Goal: Task Accomplishment & Management: Use online tool/utility

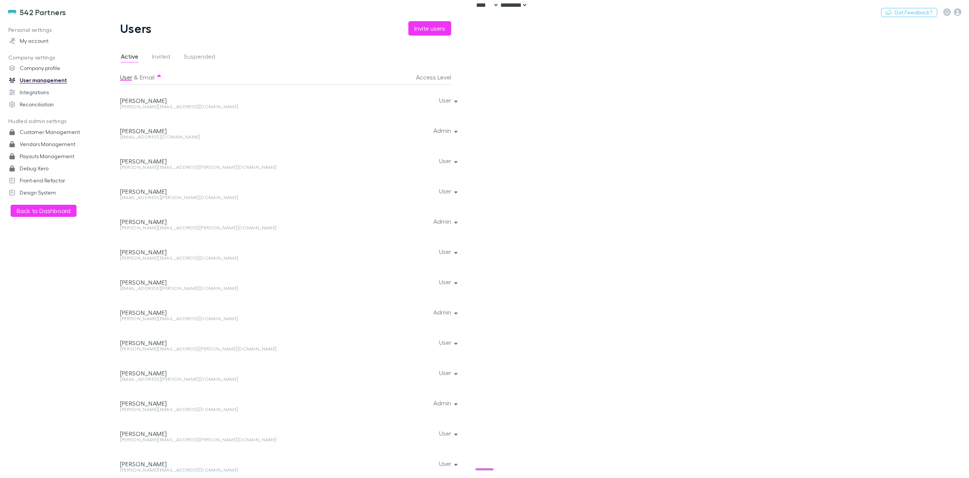
select select "****"
click at [91, 11] on button "Switch company" at bounding box center [99, 12] width 50 height 9
type input "****"
click at [99, 44] on p "Lucicharge" at bounding box center [95, 45] width 31 height 9
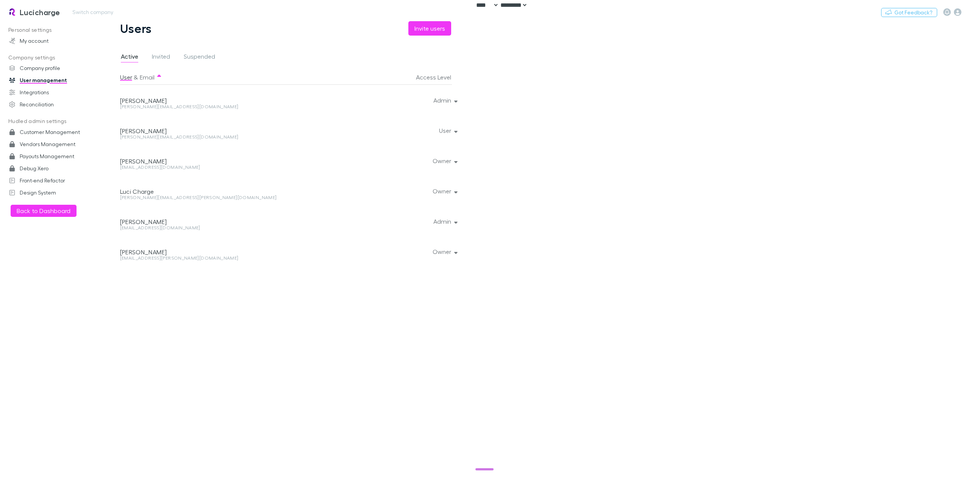
click at [32, 12] on h3 "Lucicharge" at bounding box center [40, 12] width 41 height 9
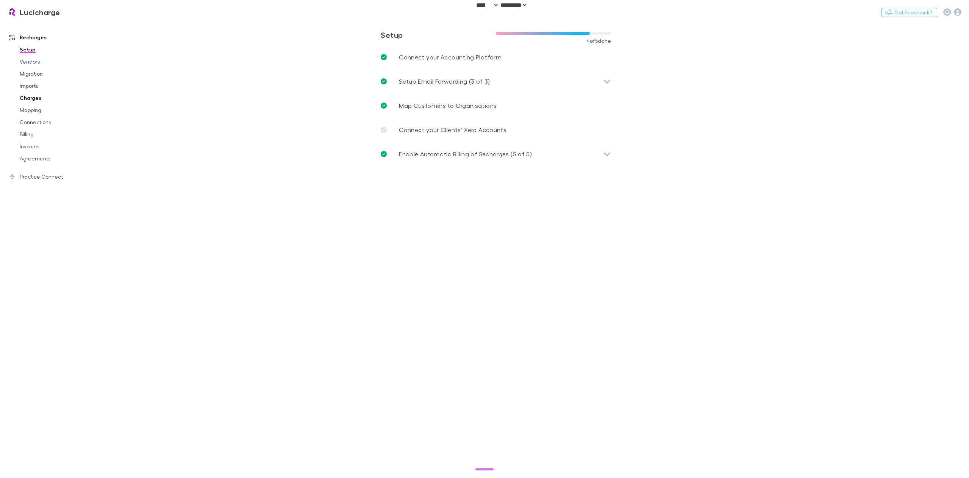
click at [27, 103] on link "Charges" at bounding box center [59, 98] width 94 height 12
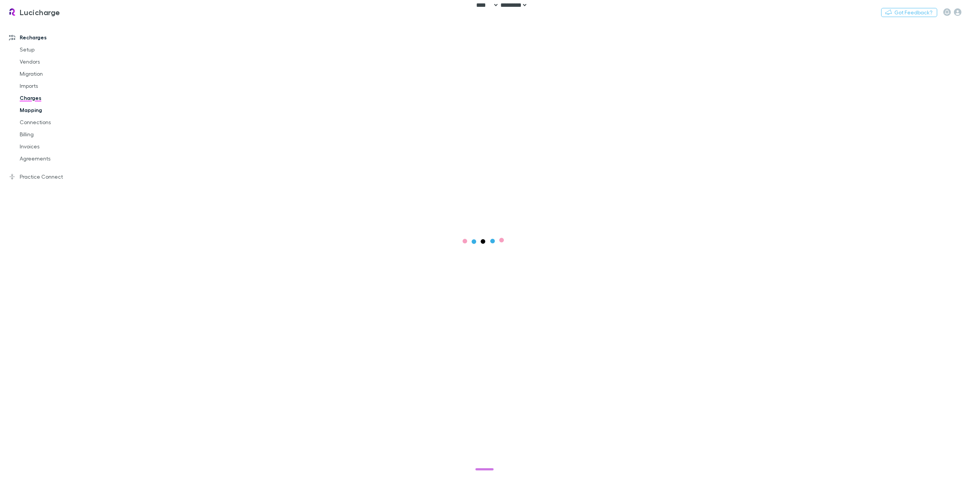
click at [37, 108] on link "Mapping" at bounding box center [59, 110] width 94 height 12
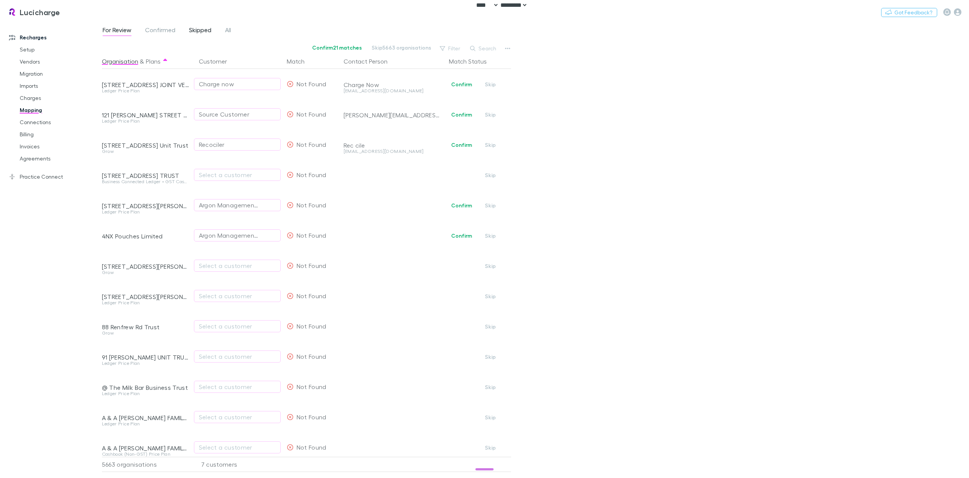
click at [193, 32] on span "Skipped" at bounding box center [200, 31] width 22 height 10
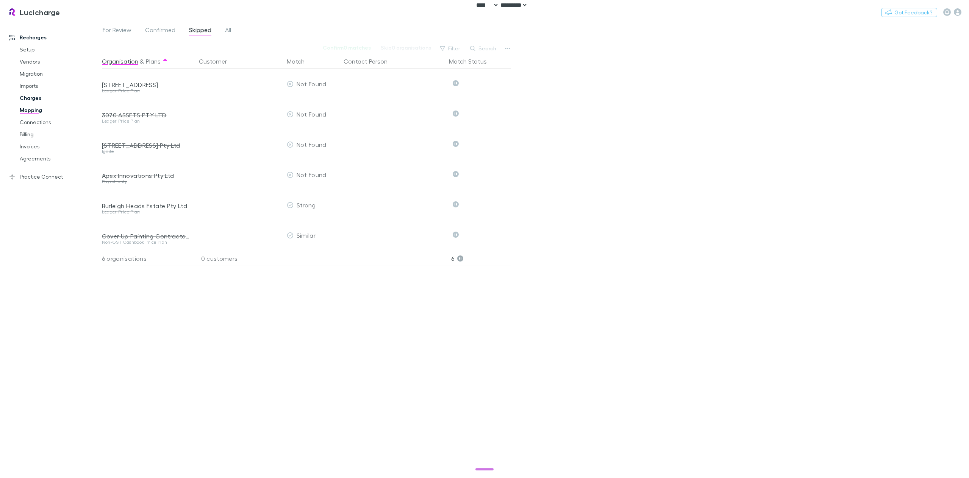
click at [29, 98] on link "Charges" at bounding box center [59, 98] width 94 height 12
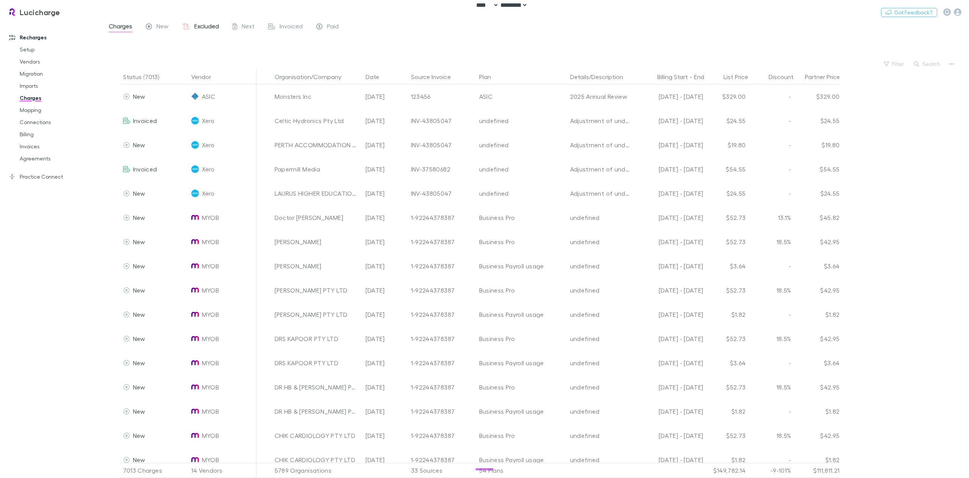
click at [207, 26] on span "Excluded" at bounding box center [206, 27] width 25 height 10
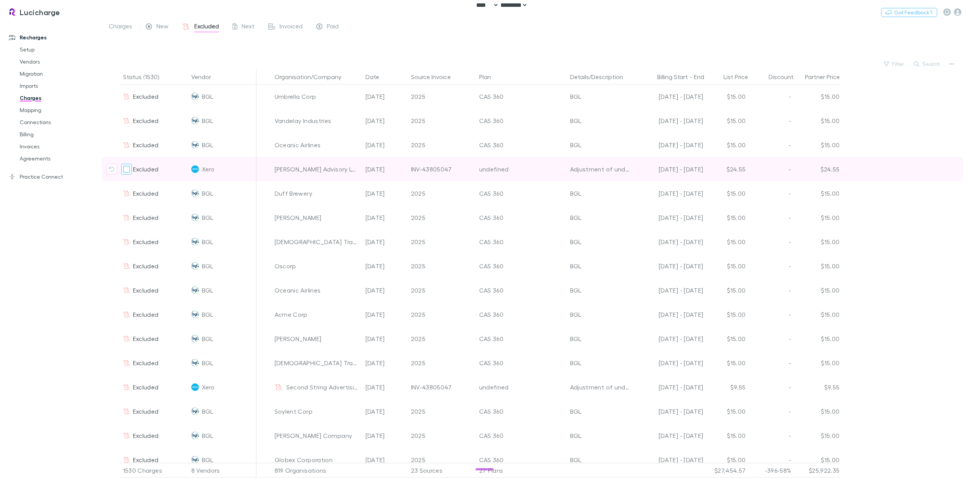
click at [131, 170] on div at bounding box center [126, 169] width 11 height 11
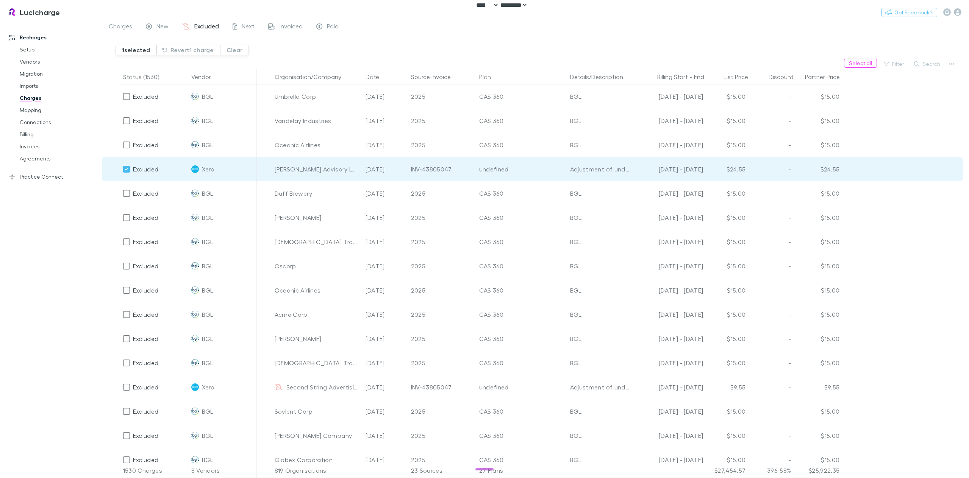
click at [130, 170] on div at bounding box center [126, 169] width 11 height 11
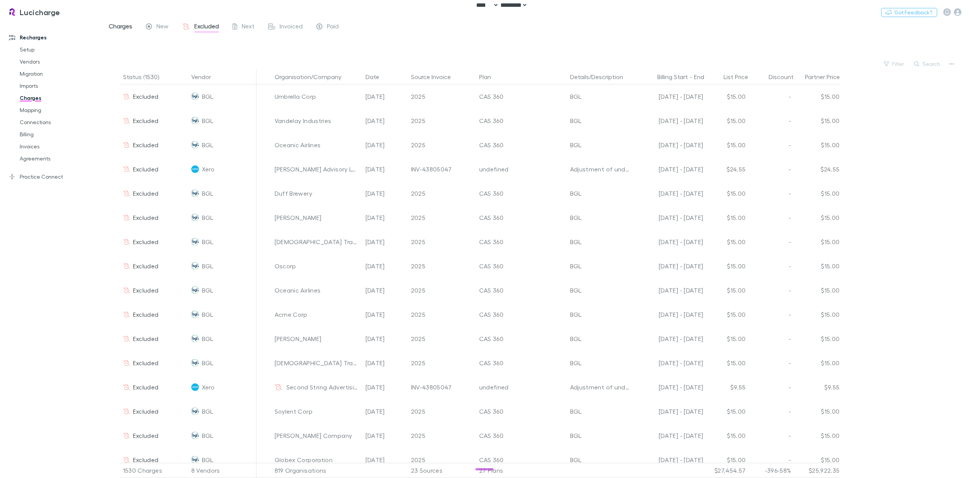
click at [118, 25] on span "Charges" at bounding box center [120, 27] width 23 height 10
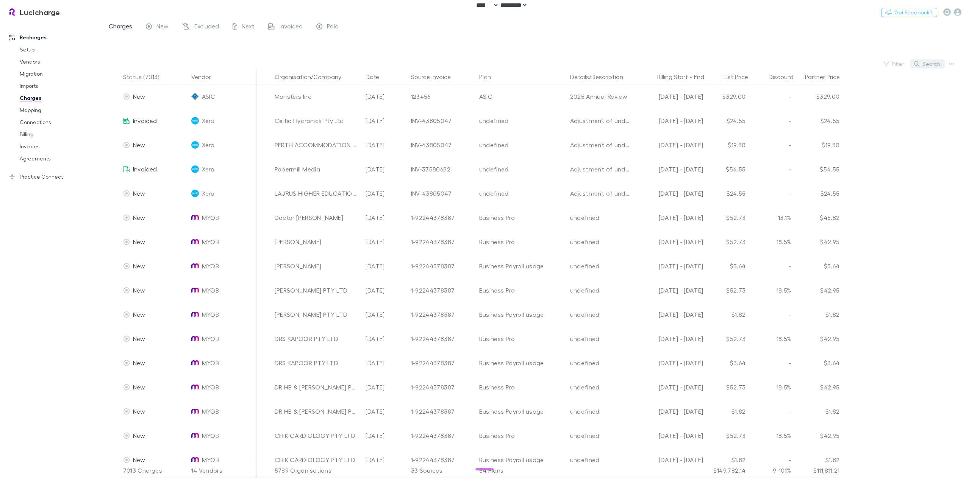
click at [926, 64] on button "Search" at bounding box center [927, 63] width 34 height 9
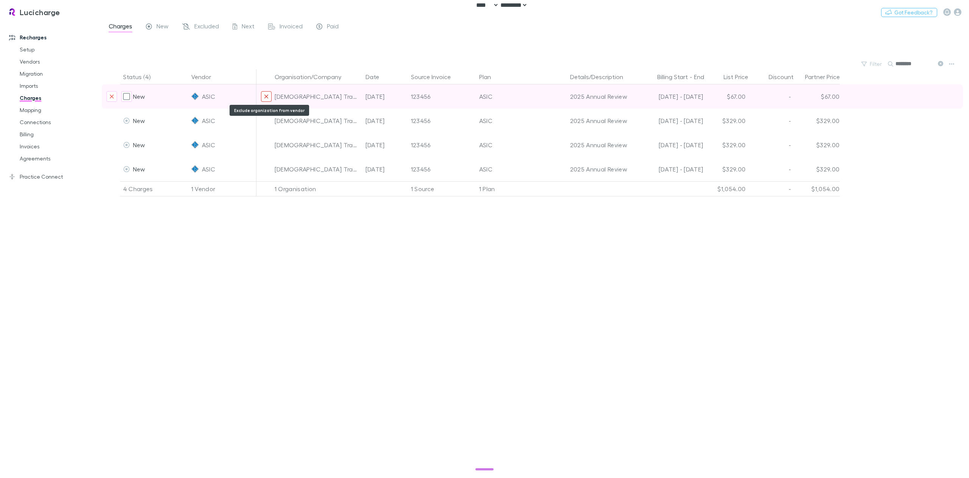
type input "********"
click at [265, 95] on icon "Exclude organization from vendor" at bounding box center [266, 97] width 5 height 6
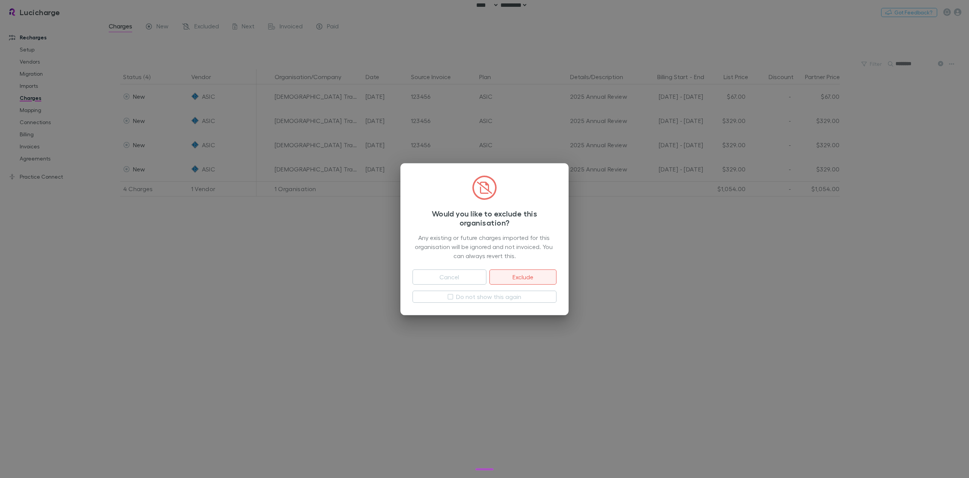
click at [512, 280] on button "Exclude" at bounding box center [522, 277] width 67 height 15
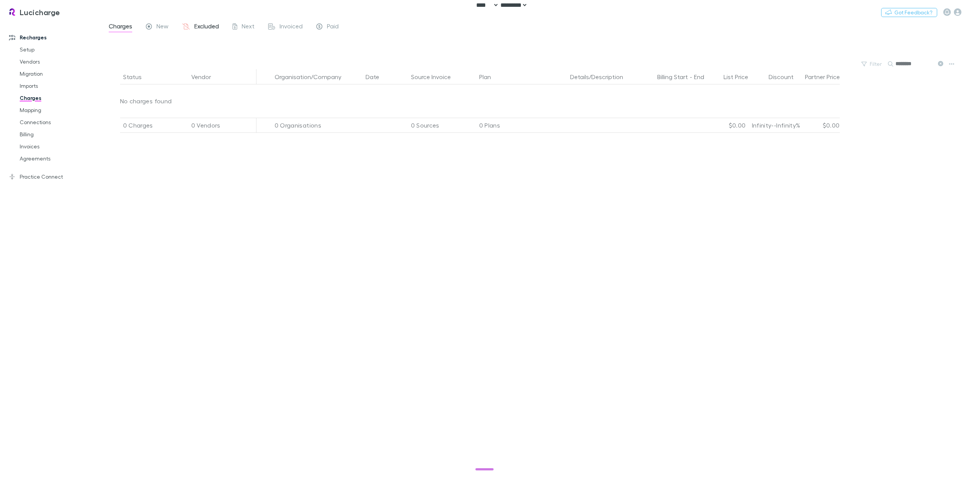
click at [205, 30] on span "Excluded" at bounding box center [206, 27] width 25 height 10
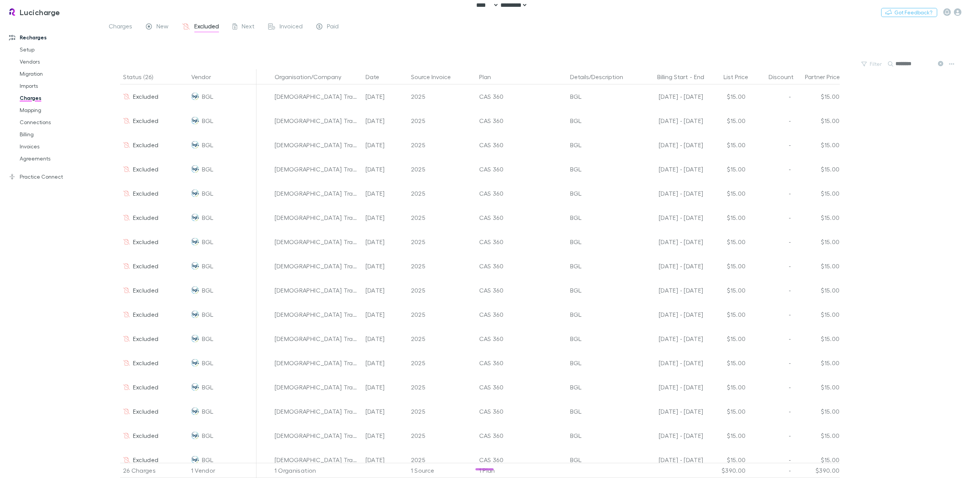
click at [911, 61] on input "********" at bounding box center [914, 64] width 38 height 11
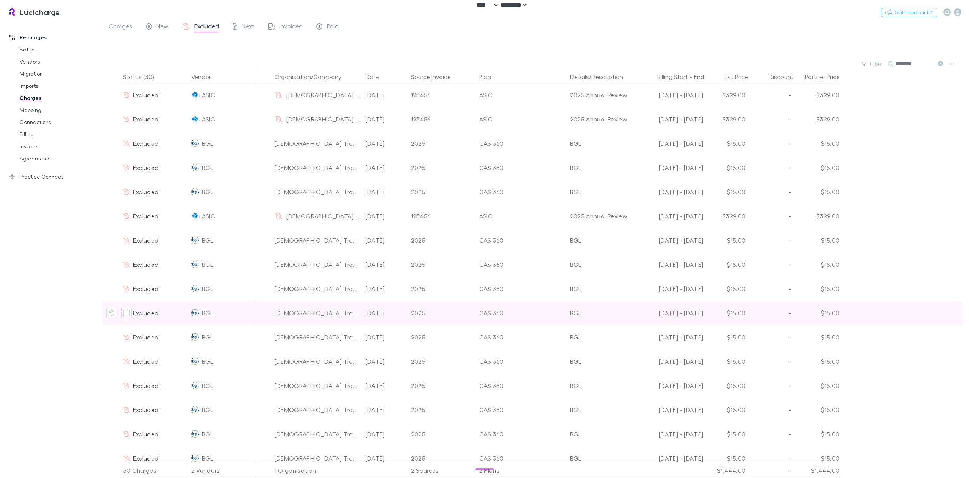
scroll to position [351, 0]
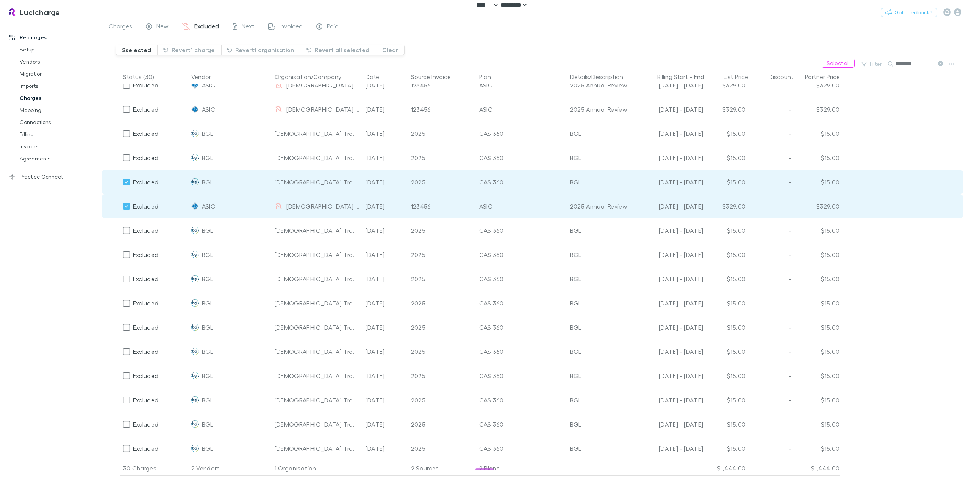
drag, startPoint x: 35, startPoint y: 97, endPoint x: 840, endPoint y: 95, distance: 804.3
click at [35, 97] on link "Charges" at bounding box center [59, 98] width 94 height 12
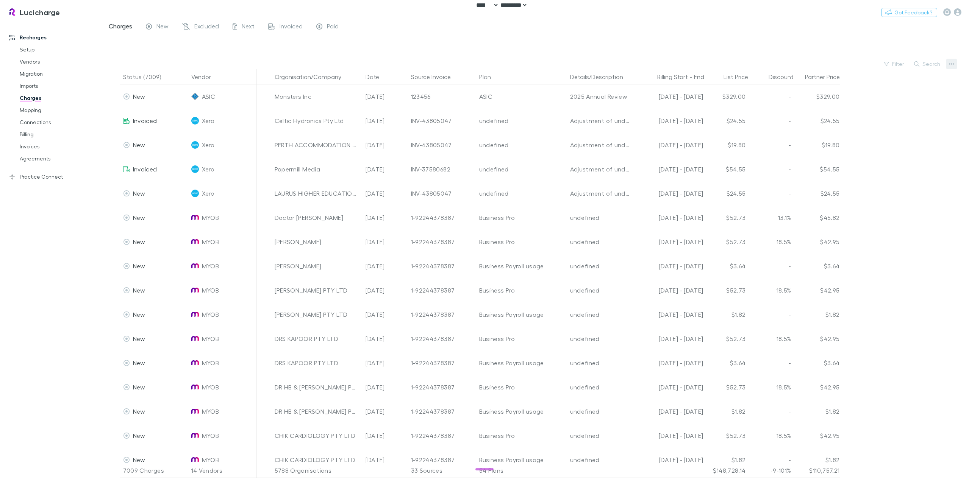
click at [951, 66] on icon "button" at bounding box center [951, 64] width 5 height 6
click at [28, 87] on div at bounding box center [484, 239] width 969 height 478
click at [28, 85] on link "Imports" at bounding box center [59, 86] width 94 height 12
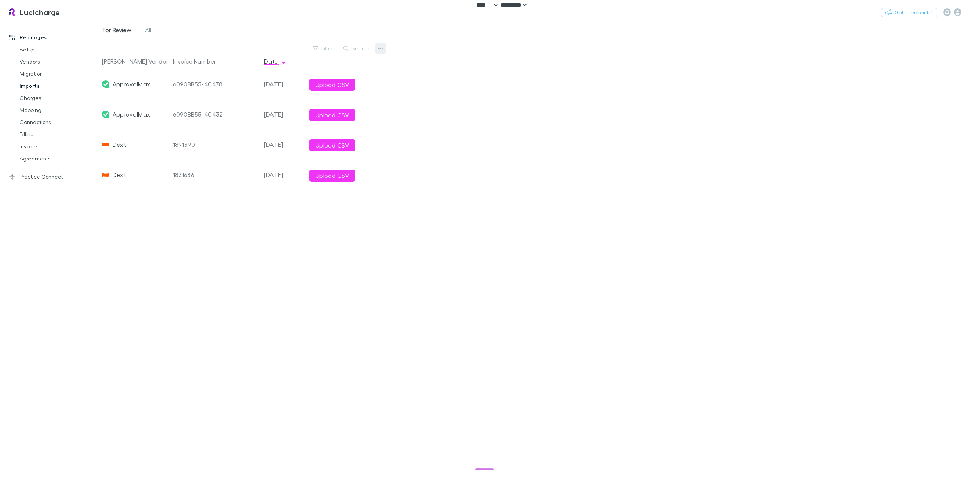
click at [380, 47] on icon "button" at bounding box center [380, 48] width 5 height 6
click at [356, 67] on p "Custom CSV Import" at bounding box center [334, 64] width 104 height 14
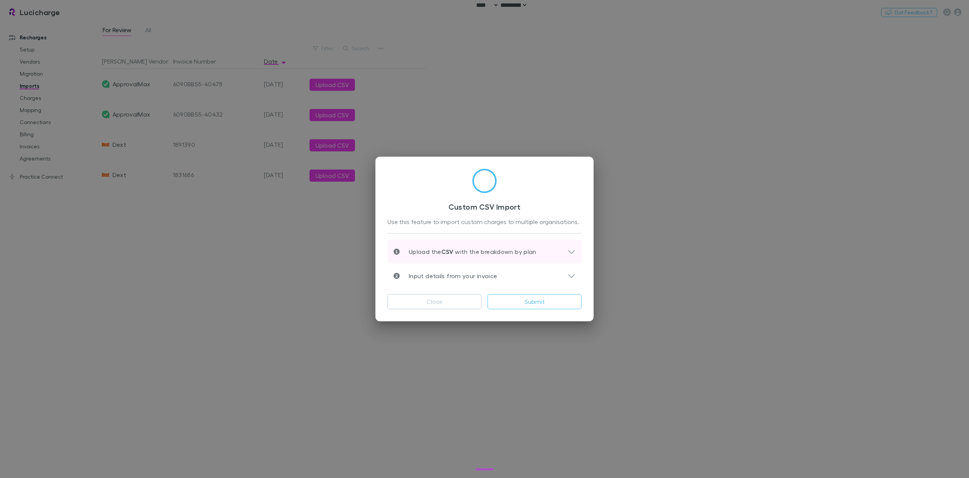
scroll to position [3, 0]
click at [567, 248] on icon at bounding box center [571, 248] width 8 height 9
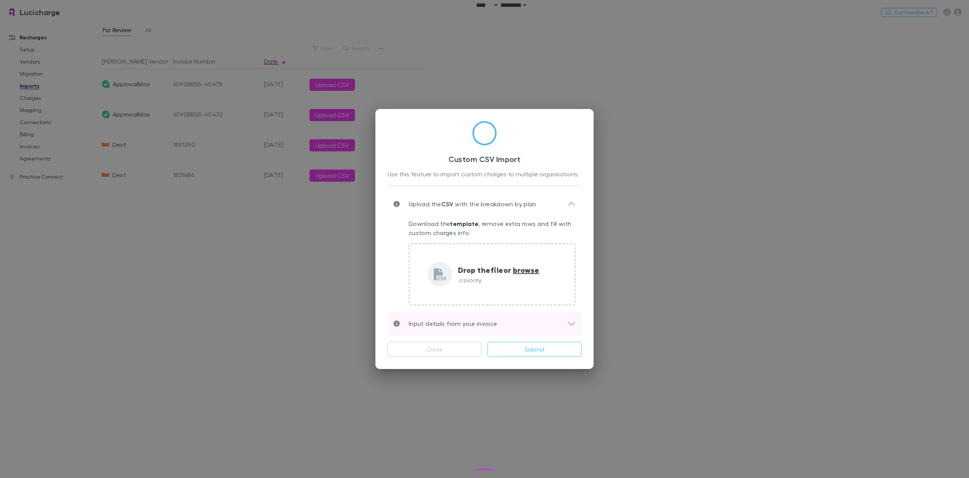
click at [471, 323] on p "Input details from your invoice" at bounding box center [448, 323] width 97 height 9
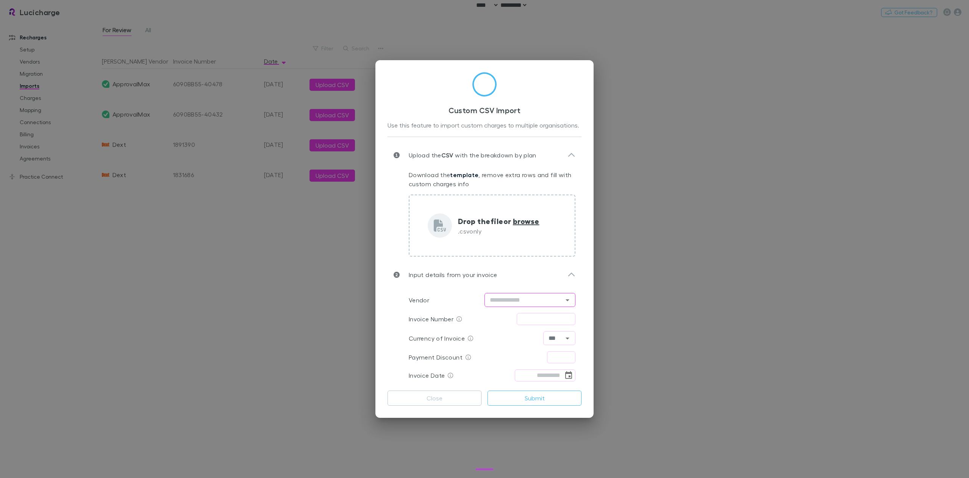
click at [546, 302] on input "text" at bounding box center [524, 299] width 74 height 9
click at [570, 85] on div "Custom CSV Import Use this feature to import custom charges to multiple organis…" at bounding box center [484, 104] width 194 height 64
click at [222, 297] on div "Custom CSV Import Use this feature to import custom charges to multiple organis…" at bounding box center [484, 239] width 969 height 478
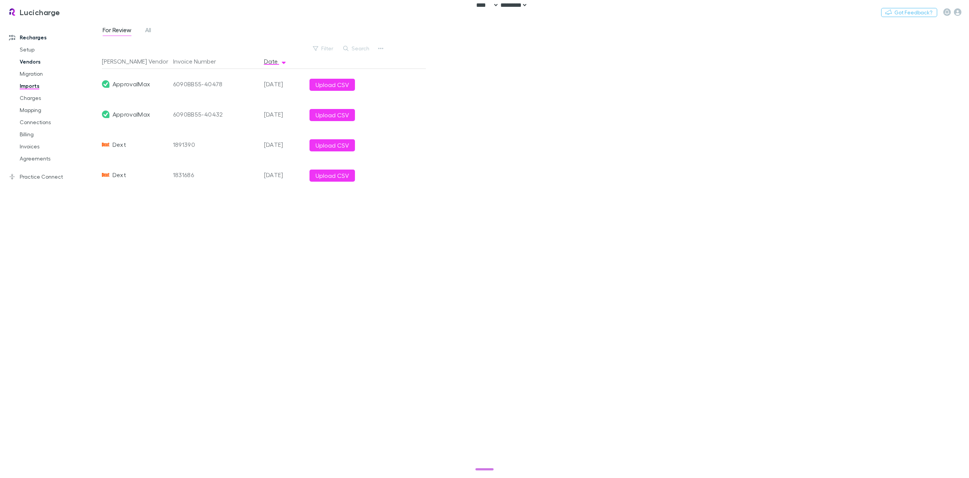
click at [35, 65] on link "Vendors" at bounding box center [59, 62] width 94 height 12
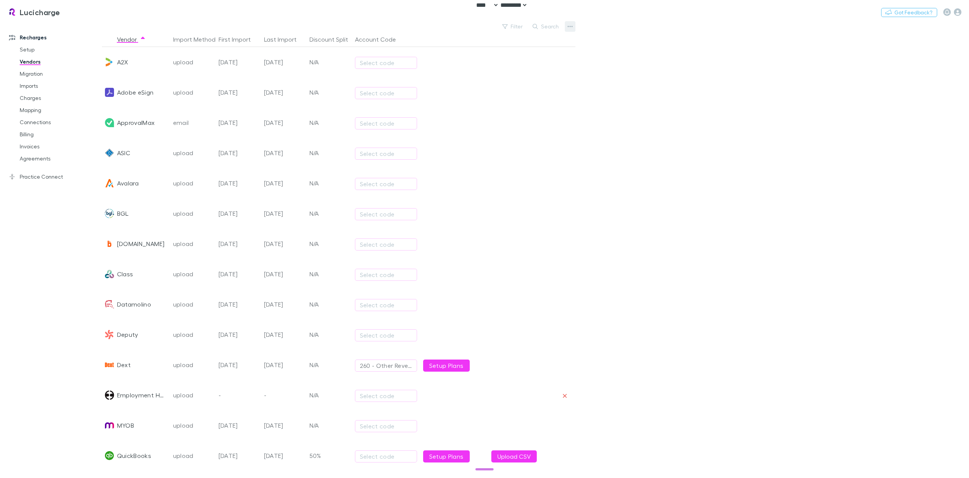
click at [567, 27] on button "button" at bounding box center [570, 26] width 11 height 11
click at [552, 41] on p "Add New Vendor" at bounding box center [523, 42] width 104 height 14
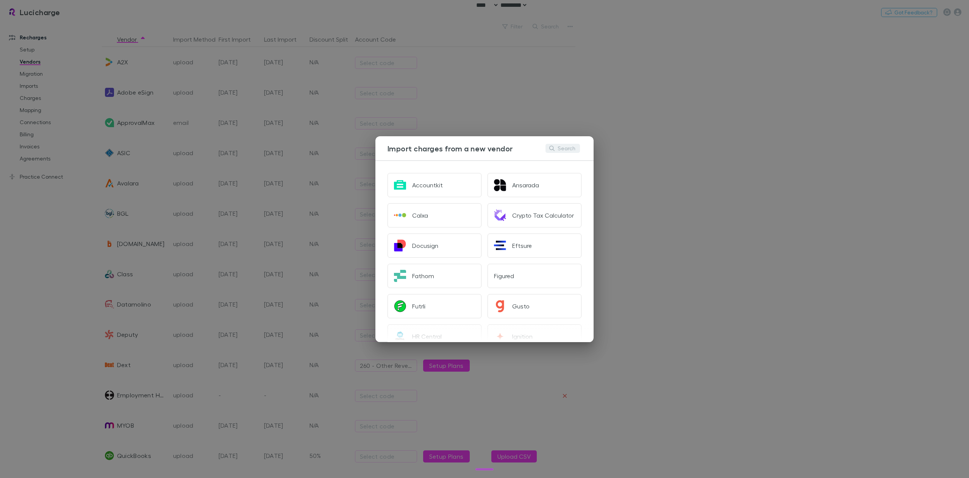
click at [563, 147] on button "Search" at bounding box center [562, 148] width 34 height 9
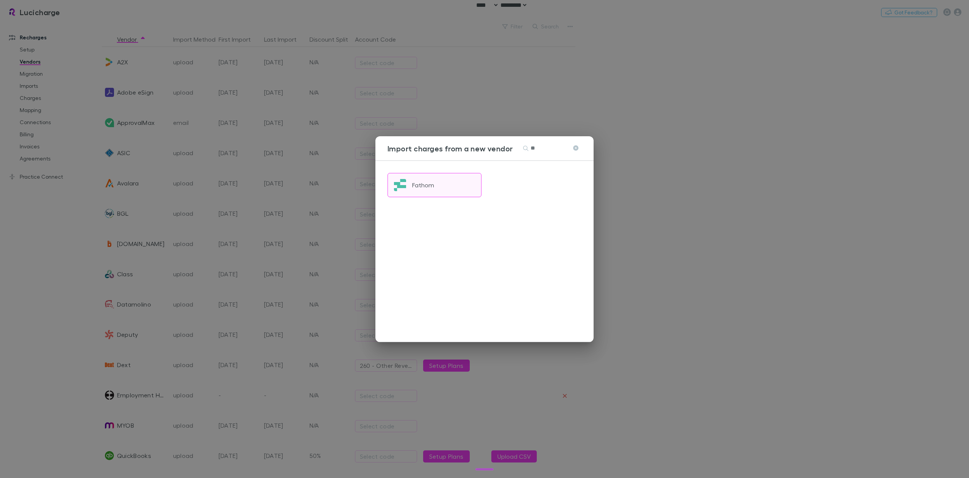
type input "**"
click at [425, 192] on button "Fathom" at bounding box center [434, 185] width 94 height 24
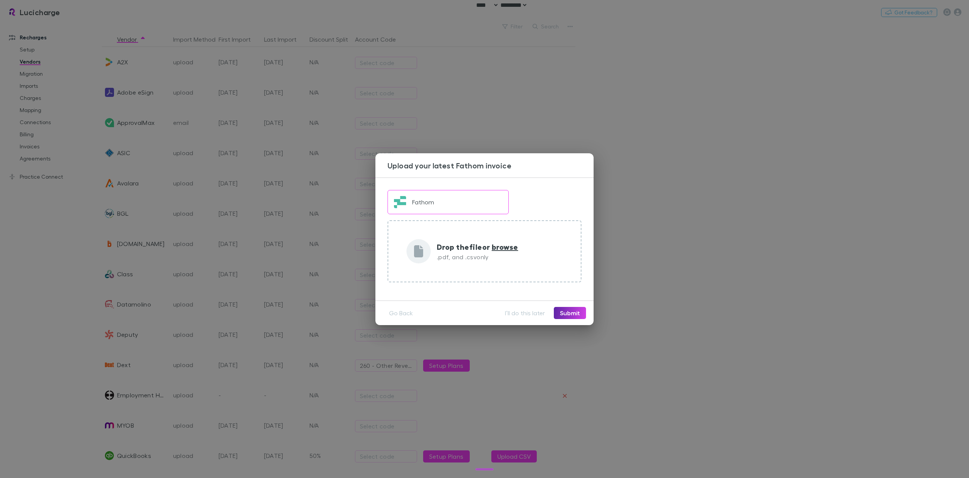
click at [724, 197] on div "Upload your latest Fathom invoice Fathom Drop the file or browse .pdf, and .csv…" at bounding box center [484, 239] width 969 height 478
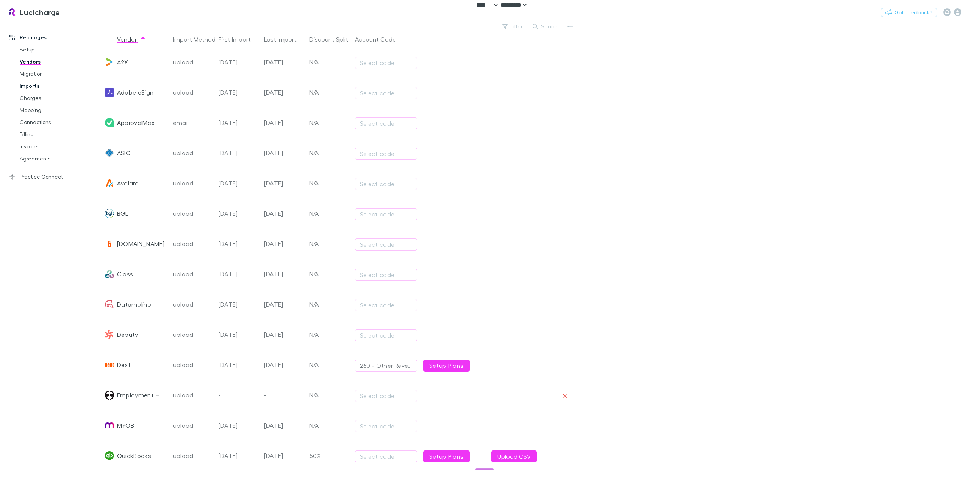
click at [31, 86] on link "Imports" at bounding box center [59, 86] width 94 height 12
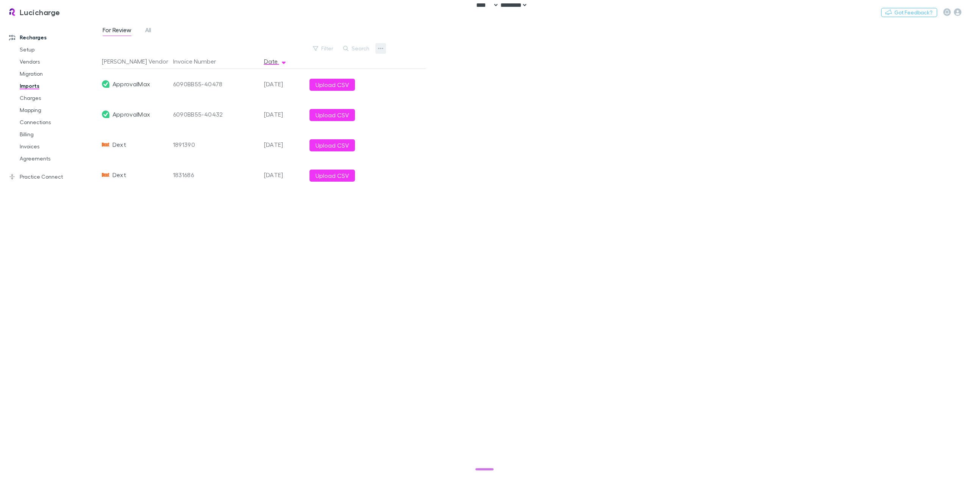
click at [380, 48] on icon "button" at bounding box center [380, 48] width 5 height 6
click at [319, 64] on p "Custom CSV Import" at bounding box center [334, 64] width 104 height 14
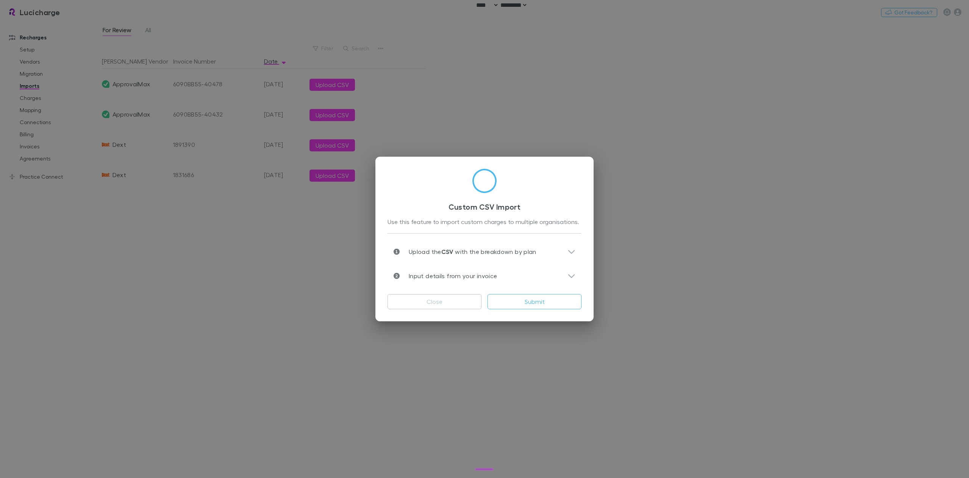
type input "***"
click at [559, 253] on div "Upload the CSV with the breakdown by plan" at bounding box center [480, 251] width 174 height 9
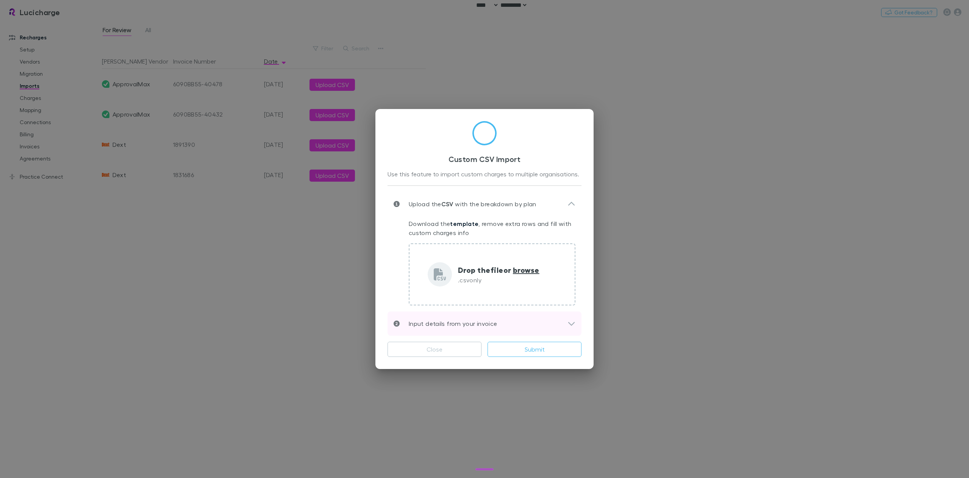
click at [554, 324] on div "Input details from your invoice" at bounding box center [480, 323] width 174 height 9
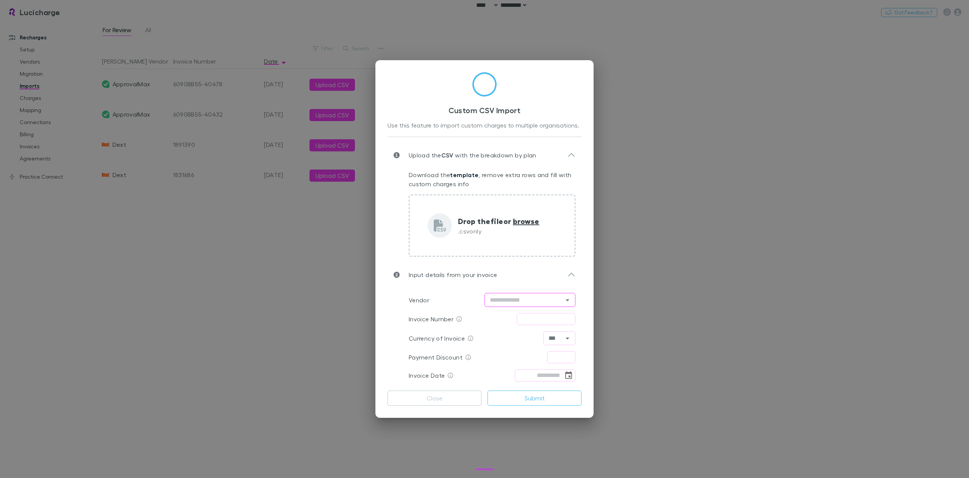
click at [568, 301] on icon "Open" at bounding box center [567, 300] width 9 height 9
paste input "********"
type input "********"
click at [584, 288] on div "Custom CSV Import Use this feature to import custom charges to multiple organis…" at bounding box center [484, 239] width 218 height 358
click at [697, 86] on div "Custom CSV Import Use this feature to import custom charges to multiple organis…" at bounding box center [484, 239] width 969 height 478
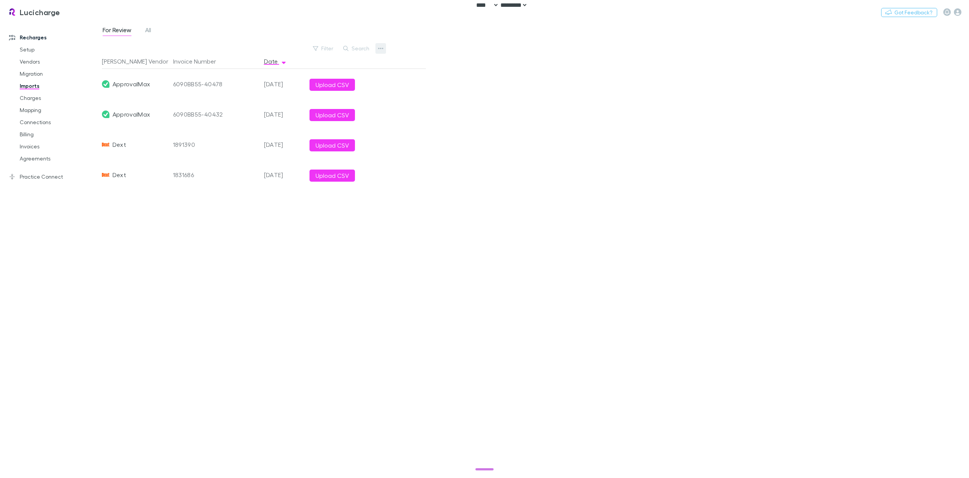
click at [379, 48] on icon "button" at bounding box center [380, 48] width 5 height 6
click at [362, 64] on p "Custom CSV Import" at bounding box center [334, 64] width 104 height 14
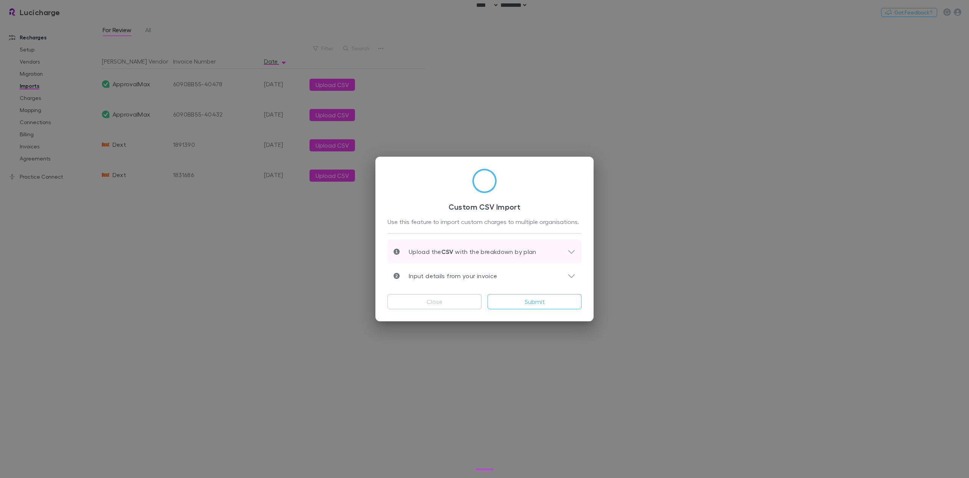
click at [562, 252] on div "Upload the CSV with the breakdown by plan" at bounding box center [480, 251] width 174 height 9
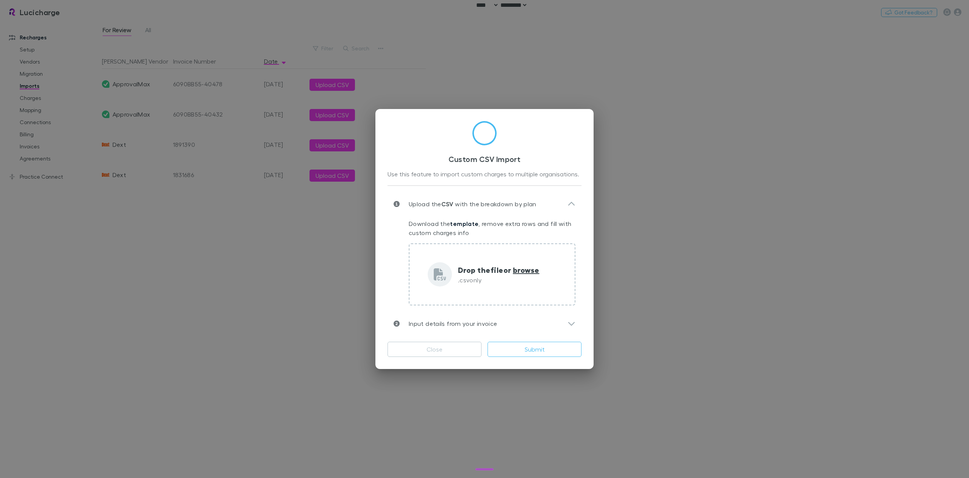
click at [235, 21] on div "Custom CSV Import Use this feature to import custom charges to multiple organis…" at bounding box center [484, 239] width 969 height 478
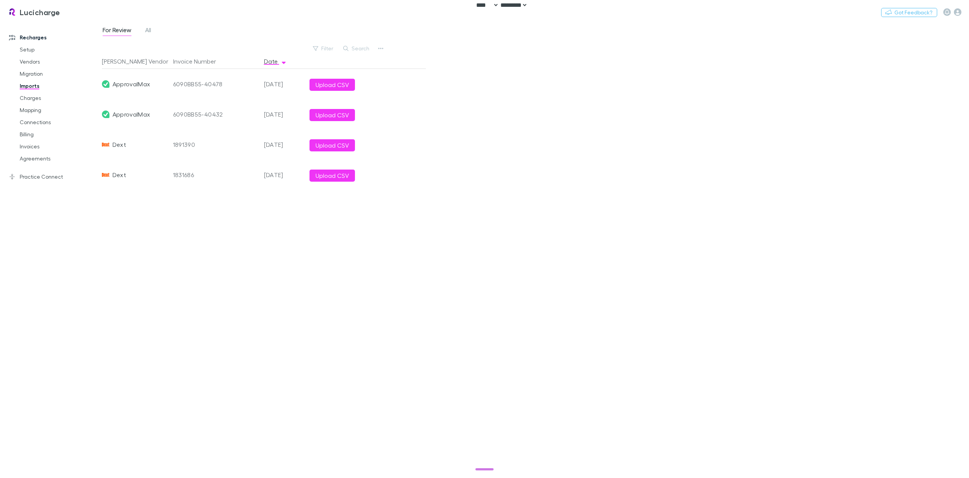
click at [96, 23] on div "Recharges Setup Vendors Migration Imports Charges Mapping Connections Billing I…" at bounding box center [51, 243] width 102 height 445
click at [98, 16] on button "Switch company" at bounding box center [93, 12] width 50 height 9
type input "*"
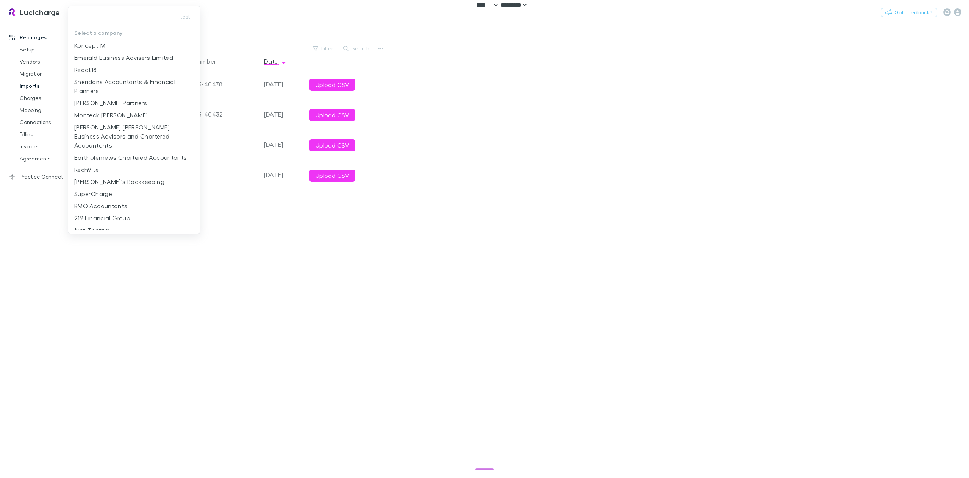
click at [360, 332] on div at bounding box center [484, 239] width 969 height 478
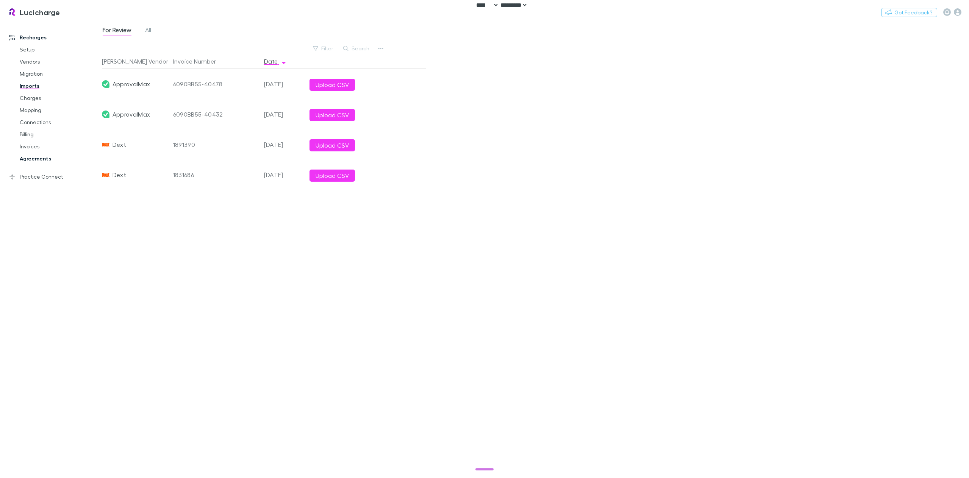
click at [33, 155] on link "Agreements" at bounding box center [59, 159] width 94 height 12
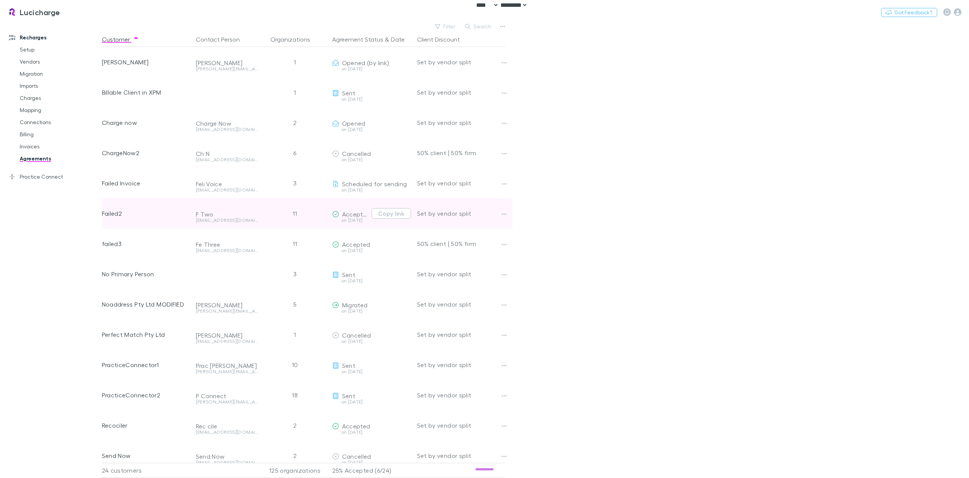
click at [510, 214] on div at bounding box center [511, 213] width 24 height 30
click at [507, 214] on button "button" at bounding box center [504, 214] width 11 height 11
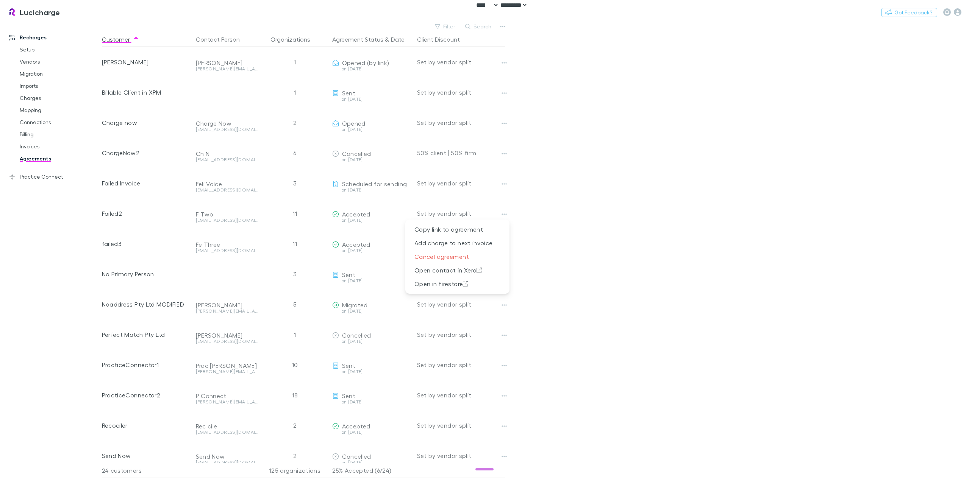
click at [595, 229] on div at bounding box center [484, 239] width 969 height 478
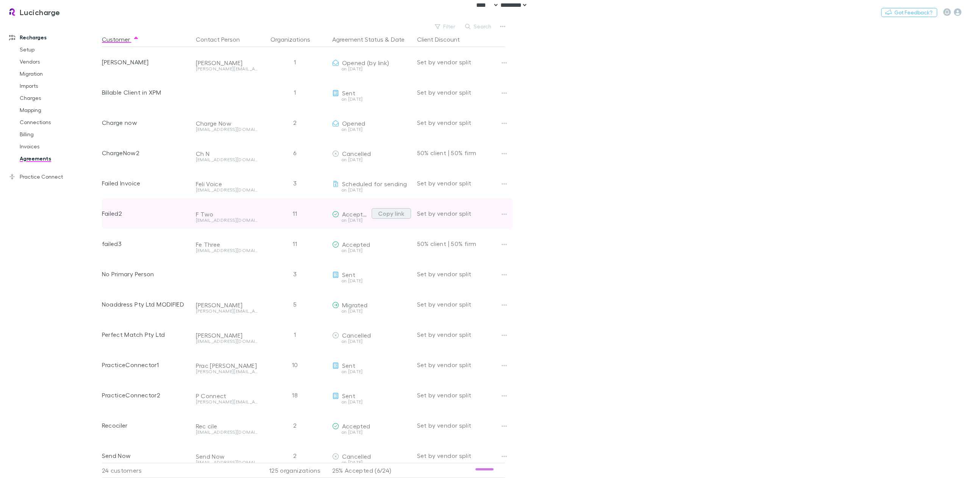
click at [393, 215] on button "Copy link" at bounding box center [390, 213] width 39 height 11
click at [503, 212] on icon "button" at bounding box center [503, 214] width 5 height 6
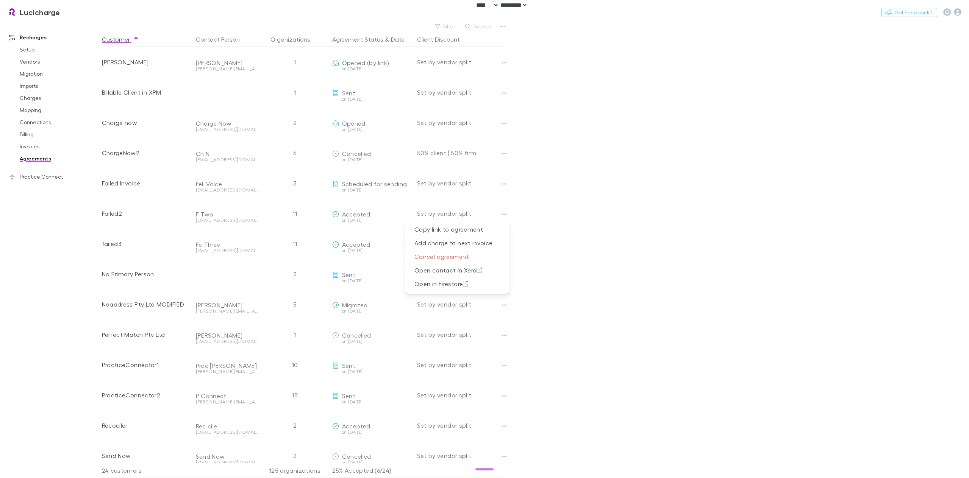
click at [626, 246] on div at bounding box center [484, 239] width 969 height 478
click at [33, 58] on link "Vendors" at bounding box center [59, 62] width 94 height 12
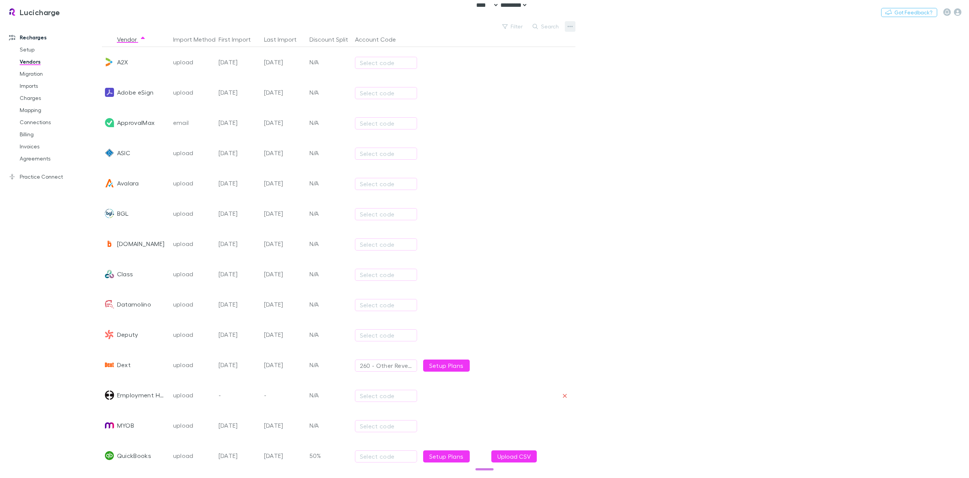
click at [568, 25] on icon "button" at bounding box center [569, 26] width 5 height 6
click at [540, 43] on p "Add New Vendor" at bounding box center [523, 42] width 104 height 14
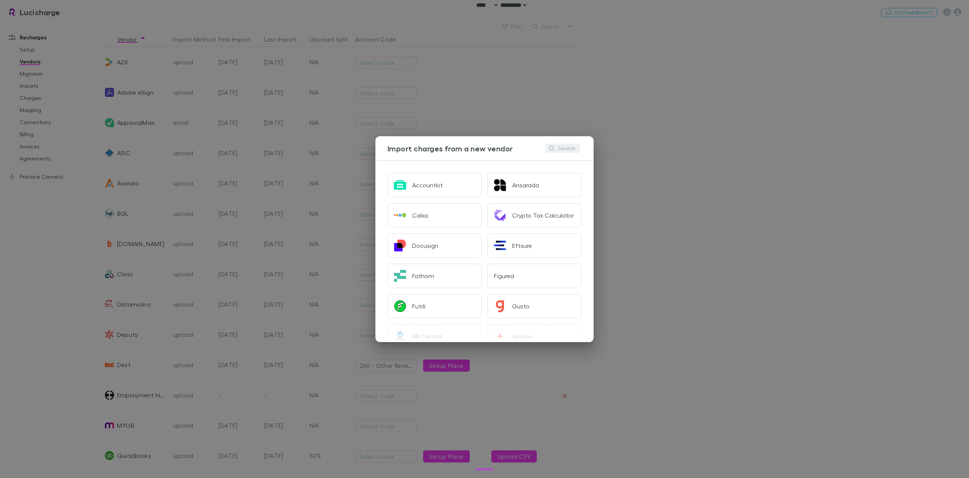
click at [562, 150] on button "Search" at bounding box center [562, 148] width 34 height 9
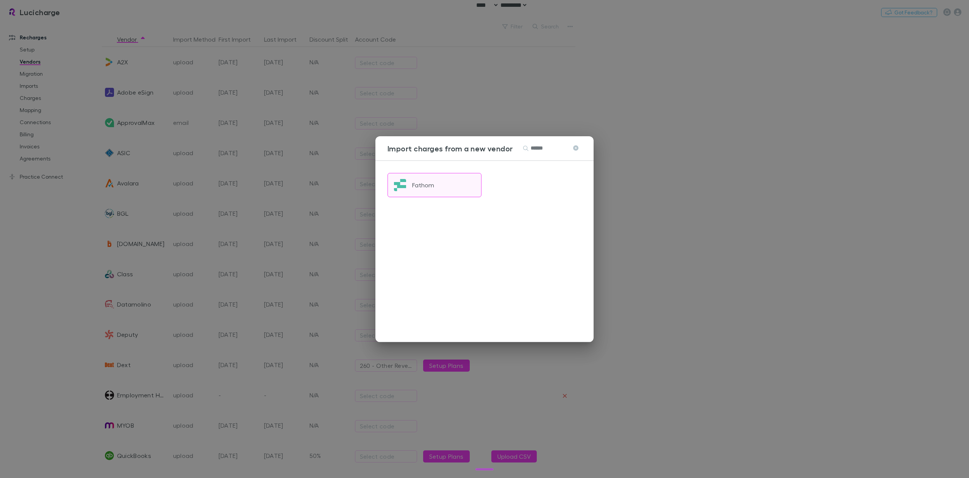
type input "******"
click at [439, 182] on button "Fathom" at bounding box center [434, 185] width 94 height 24
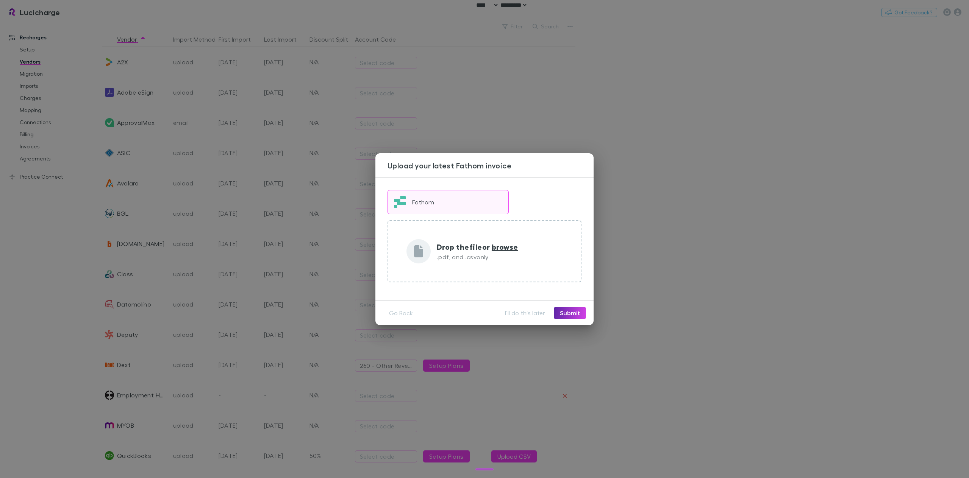
click at [431, 200] on div "Fathom" at bounding box center [423, 202] width 22 height 8
click at [406, 314] on button "Go Back" at bounding box center [401, 313] width 36 height 12
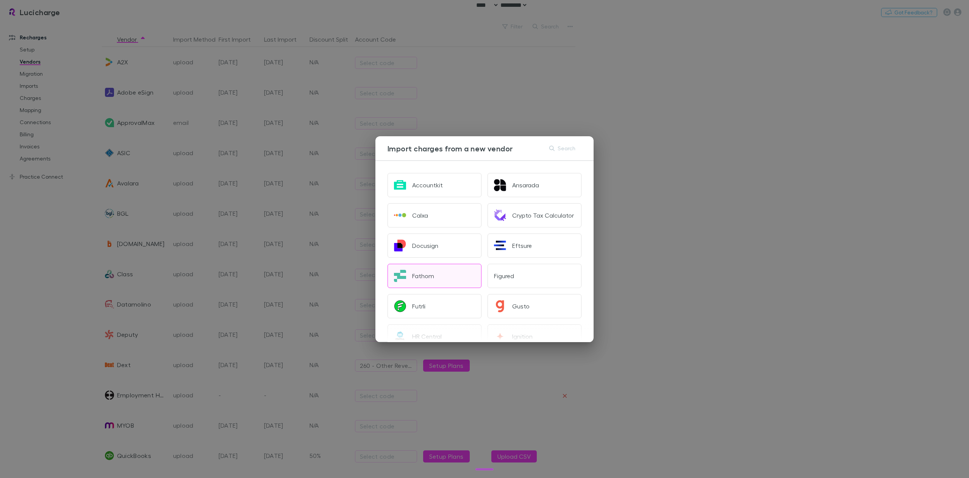
click at [433, 282] on button "Fathom" at bounding box center [434, 276] width 94 height 24
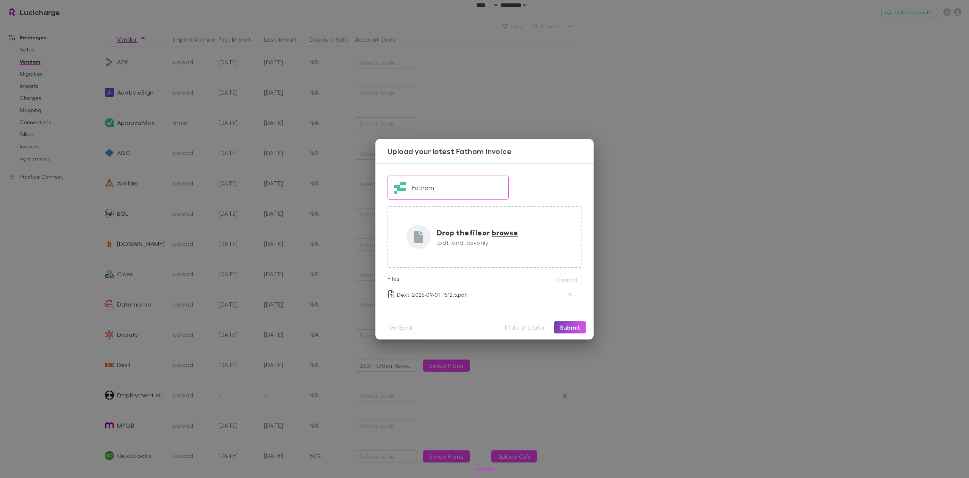
click at [573, 326] on button "Submit" at bounding box center [570, 327] width 32 height 12
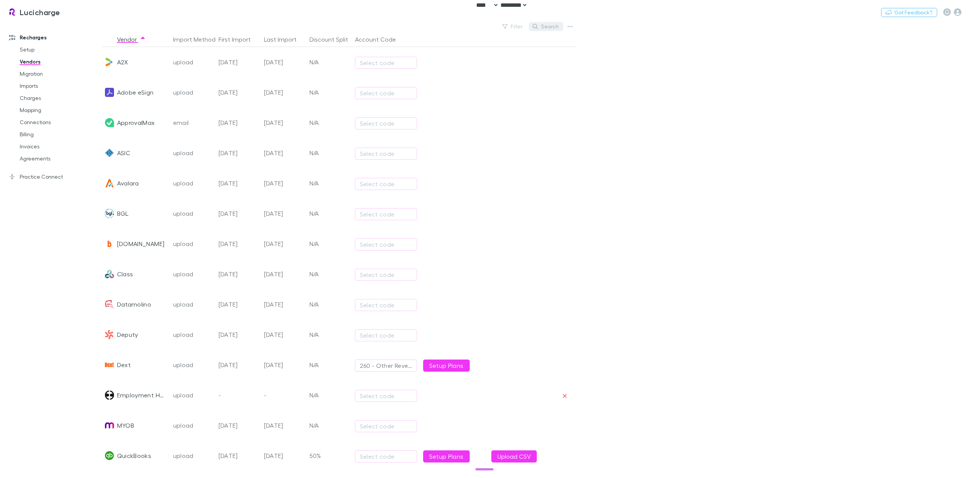
click at [548, 25] on button "Search" at bounding box center [546, 26] width 34 height 9
click at [570, 25] on icon "button" at bounding box center [569, 26] width 5 height 6
click at [553, 41] on p "Add New Vendor" at bounding box center [523, 42] width 104 height 14
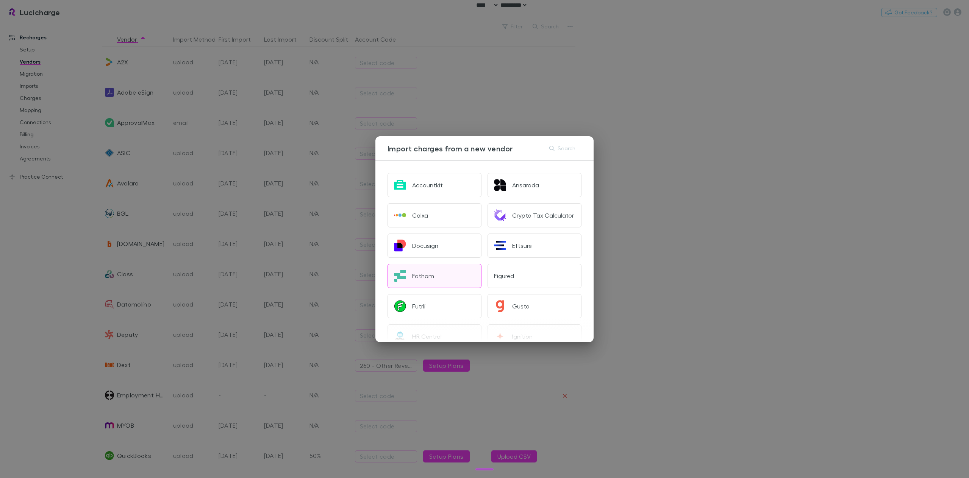
click at [437, 281] on button "Fathom" at bounding box center [434, 276] width 94 height 24
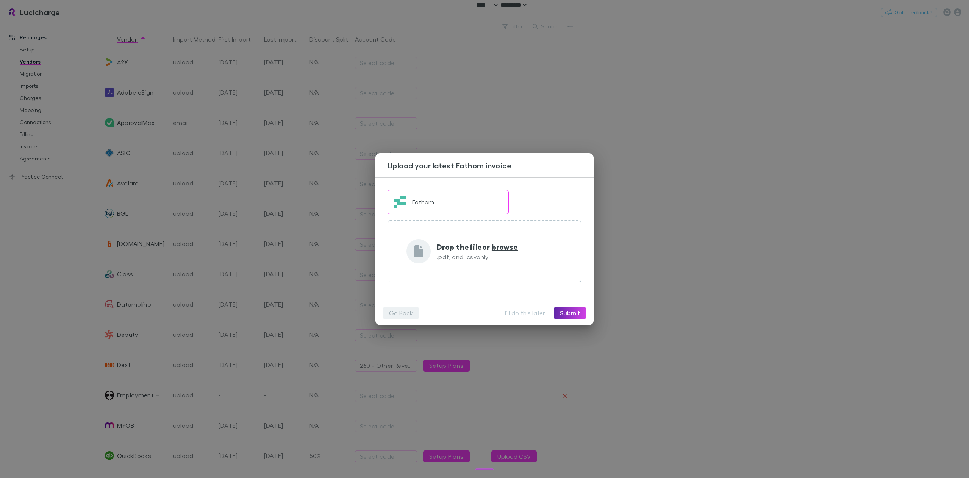
click at [404, 310] on button "Go Back" at bounding box center [401, 313] width 36 height 12
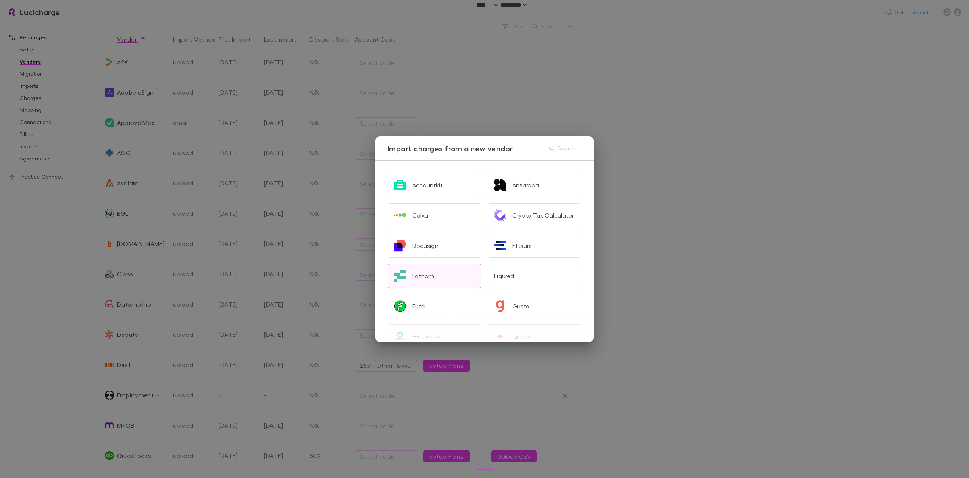
click at [437, 274] on button "Fathom" at bounding box center [434, 276] width 94 height 24
